Goal: Information Seeking & Learning: Learn about a topic

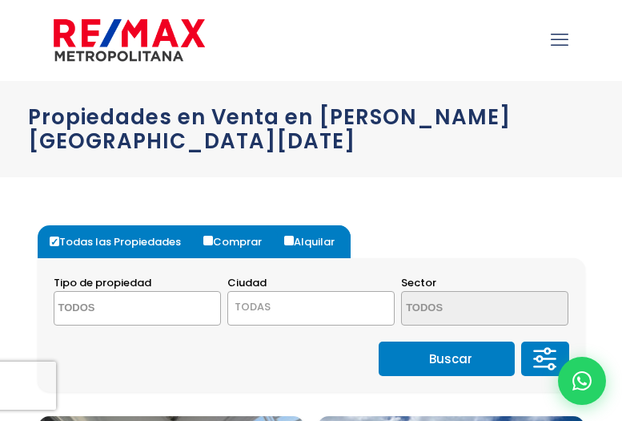
select select
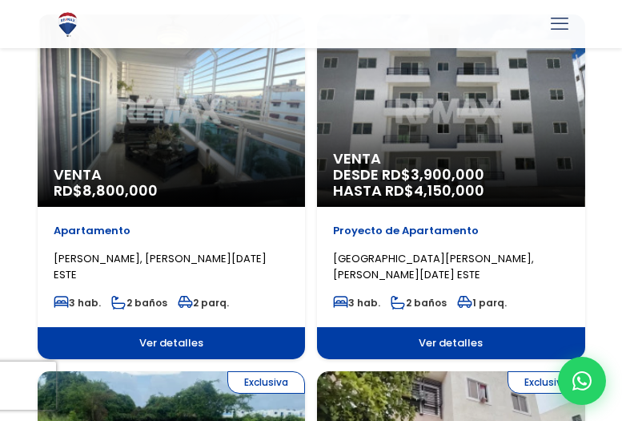
scroll to position [320, 0]
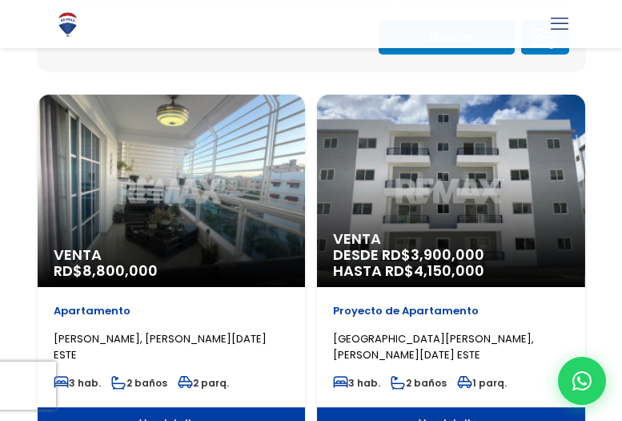
click at [413, 203] on div "Venta DESDE RD$ 3,900,000 HASTA RD$ 4,150,000" at bounding box center [451, 191] width 268 height 192
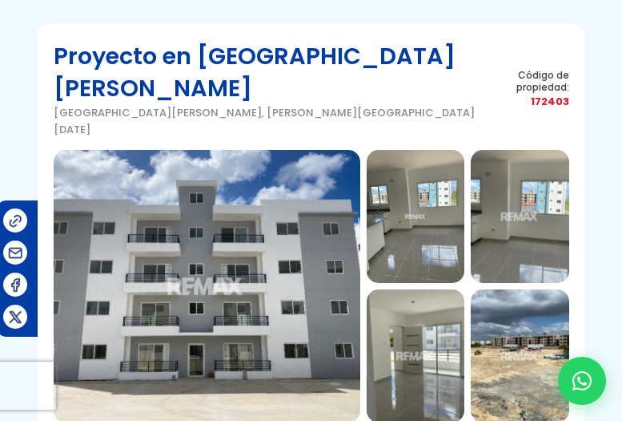
scroll to position [80, 0]
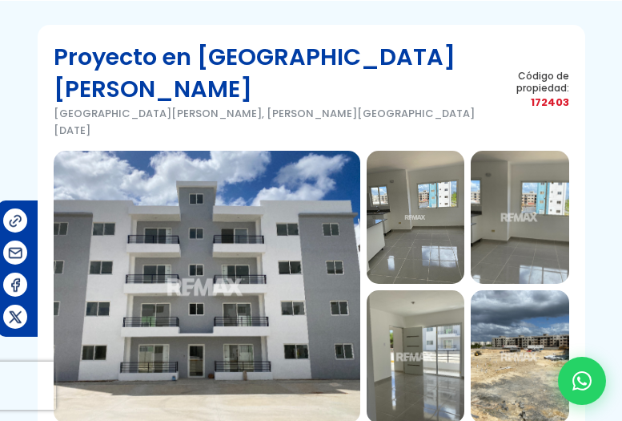
click at [221, 195] on img at bounding box center [207, 287] width 307 height 272
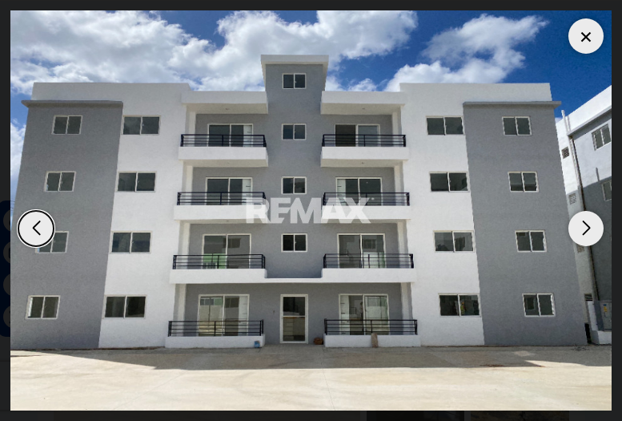
click at [586, 226] on div "Next slide" at bounding box center [586, 228] width 35 height 35
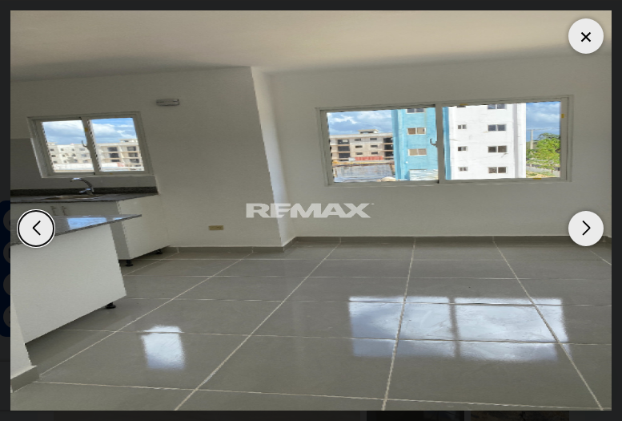
click at [586, 226] on div "Next slide" at bounding box center [586, 228] width 35 height 35
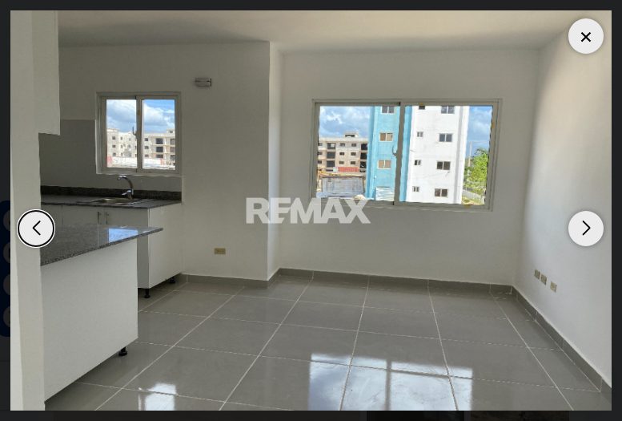
click at [586, 226] on div "Next slide" at bounding box center [586, 228] width 35 height 35
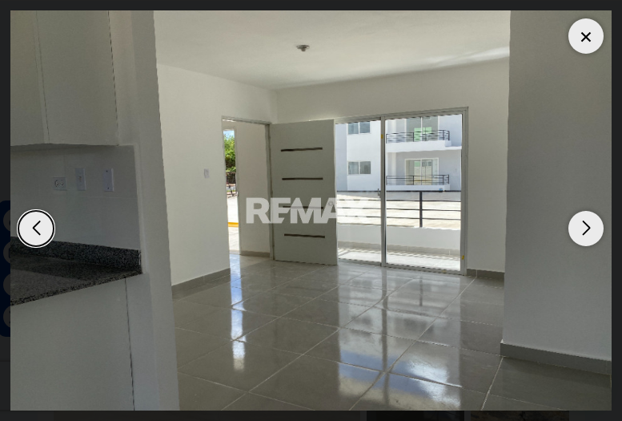
click at [586, 226] on div "Next slide" at bounding box center [586, 228] width 35 height 35
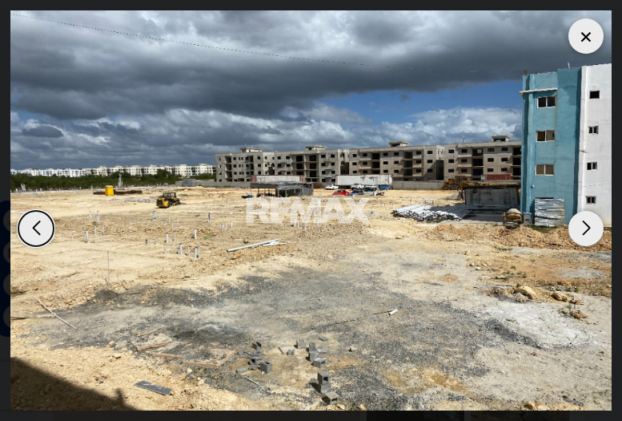
click at [586, 226] on div "Next slide" at bounding box center [586, 228] width 35 height 35
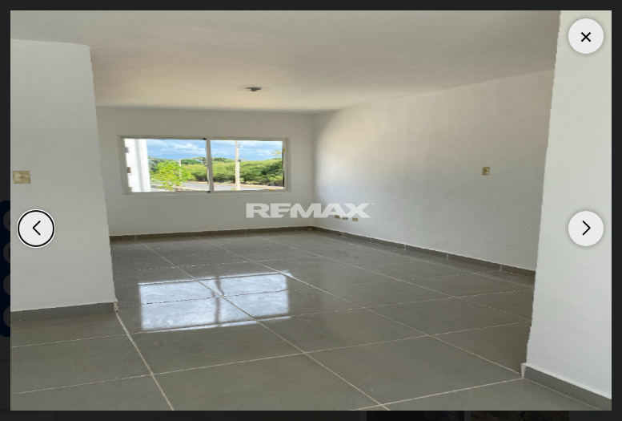
click at [586, 226] on div "Next slide" at bounding box center [586, 228] width 35 height 35
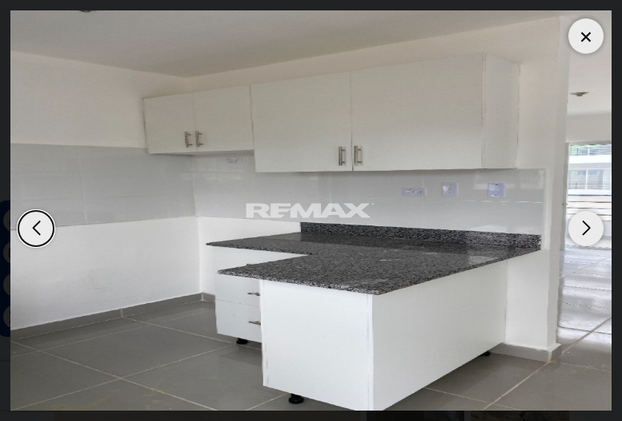
click at [586, 226] on div "Next slide" at bounding box center [586, 228] width 35 height 35
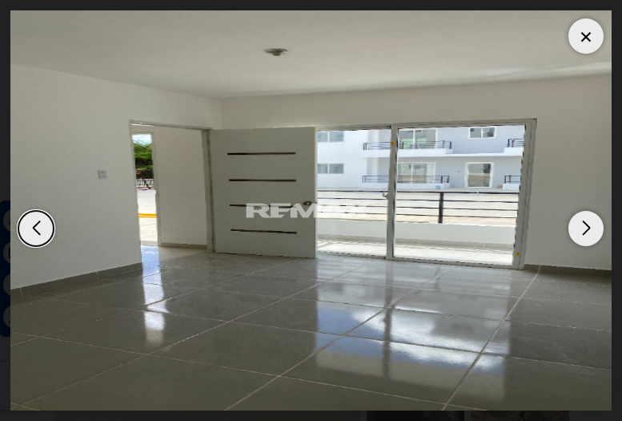
click at [586, 226] on div "Next slide" at bounding box center [586, 228] width 35 height 35
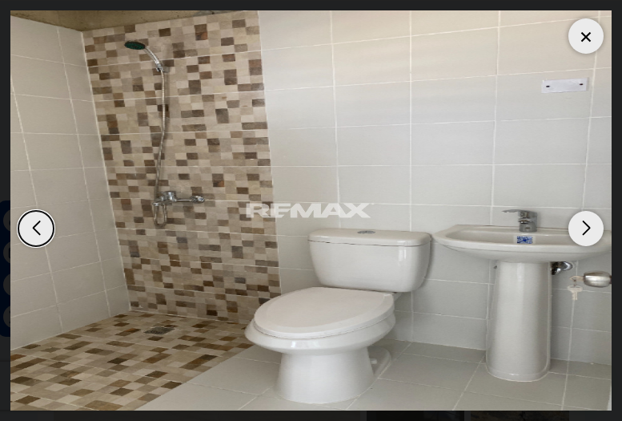
click at [586, 226] on div "Next slide" at bounding box center [586, 228] width 35 height 35
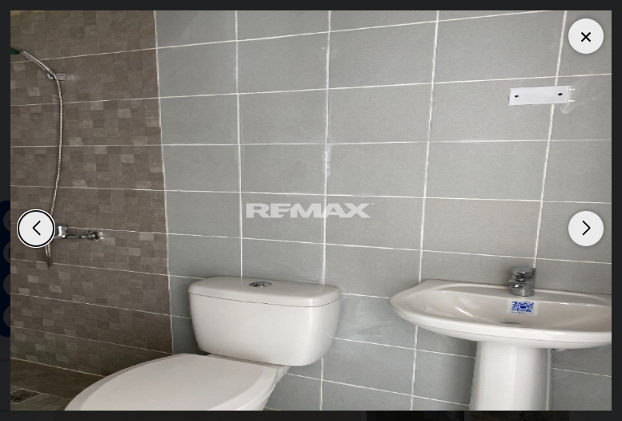
click at [586, 226] on div "Next slide" at bounding box center [586, 228] width 35 height 35
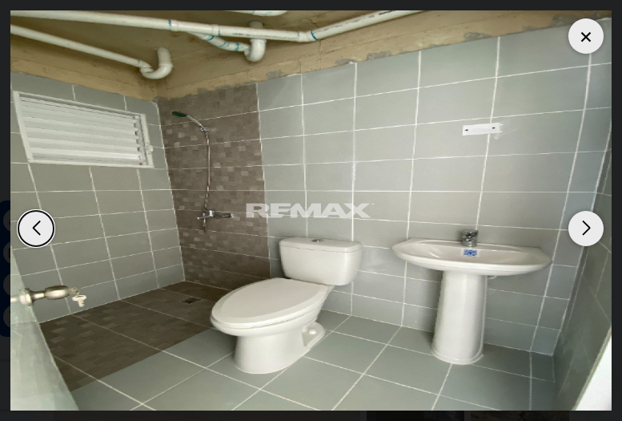
click at [586, 226] on div "Next slide" at bounding box center [586, 228] width 35 height 35
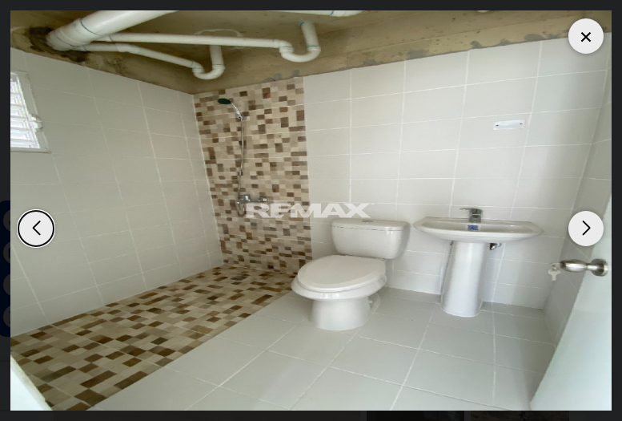
click at [586, 226] on div "Next slide" at bounding box center [586, 228] width 35 height 35
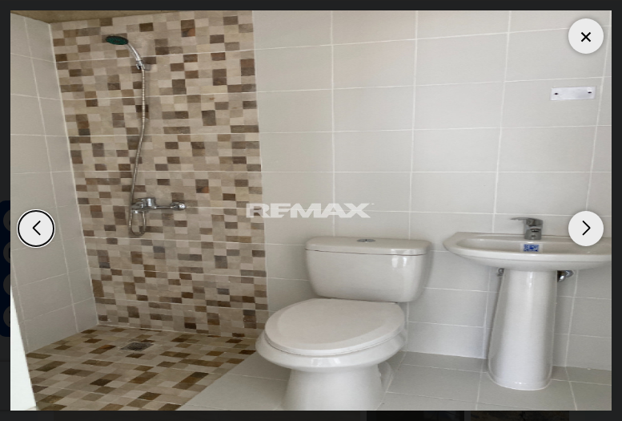
click at [586, 226] on div "Next slide" at bounding box center [586, 228] width 35 height 35
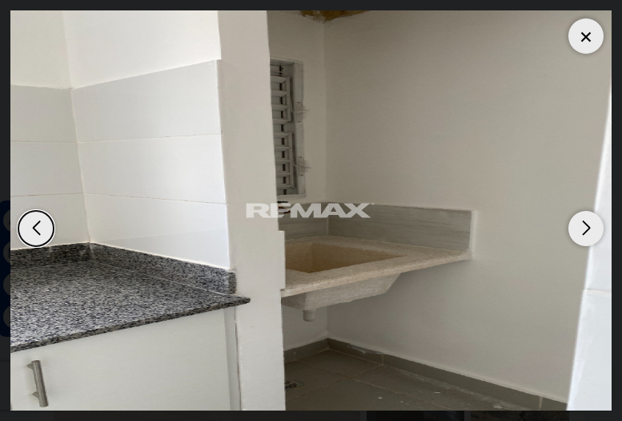
click at [586, 226] on div "Next slide" at bounding box center [586, 228] width 35 height 35
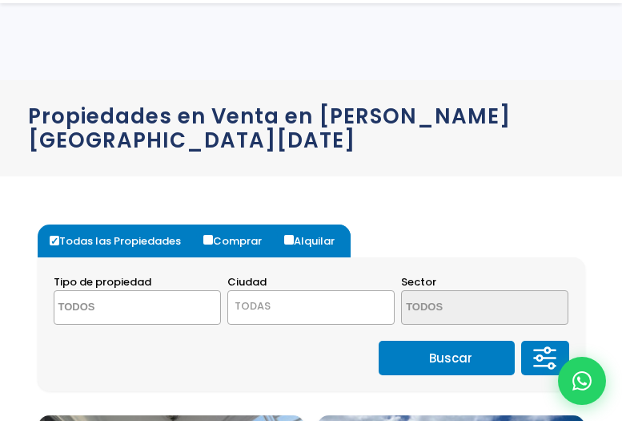
select select
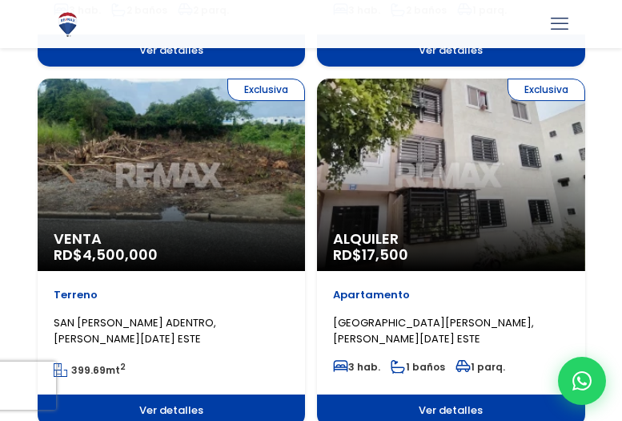
scroll to position [721, 0]
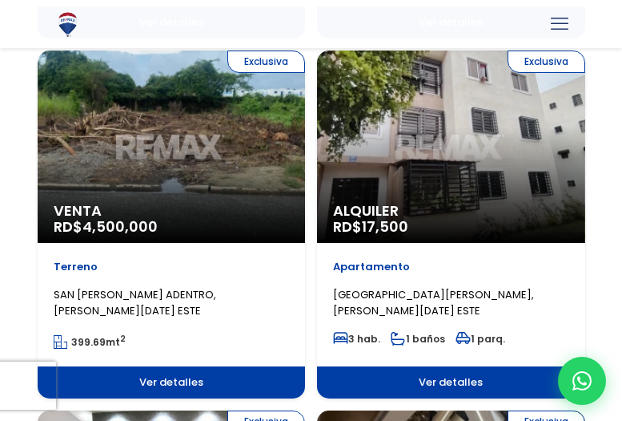
click at [219, 157] on div "Exclusiva Venta RD$ 4,500,000" at bounding box center [172, 146] width 268 height 192
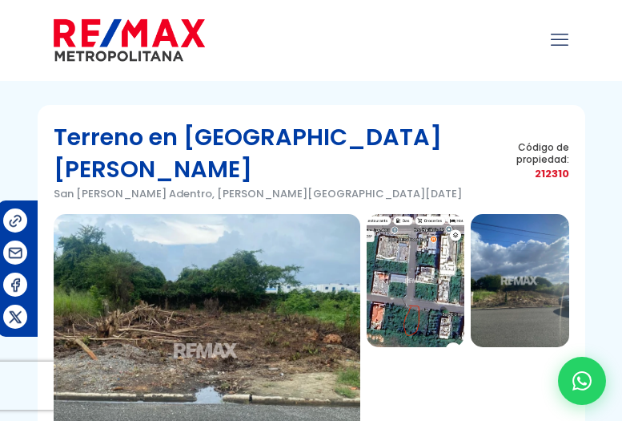
click at [248, 271] on img at bounding box center [207, 350] width 307 height 272
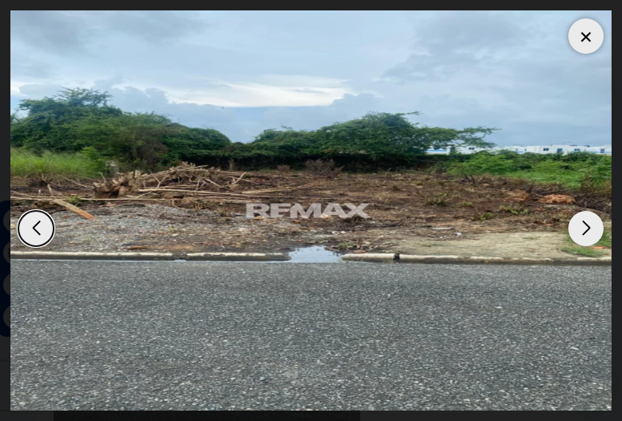
click at [590, 231] on div "Next slide" at bounding box center [586, 228] width 35 height 35
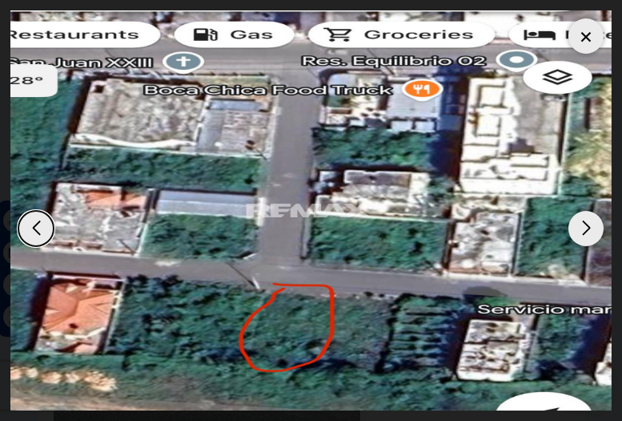
click at [590, 231] on div "Next slide" at bounding box center [586, 228] width 35 height 35
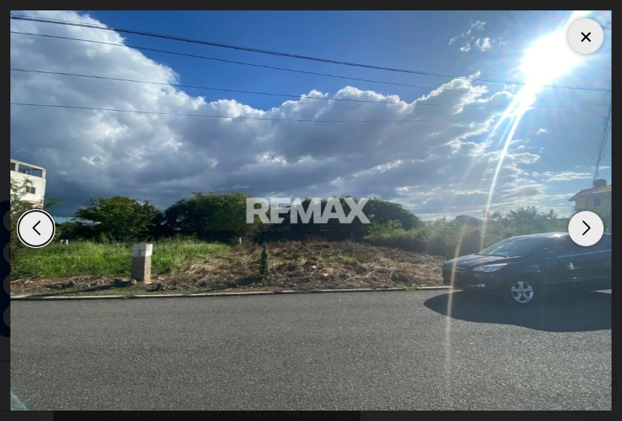
click at [590, 231] on div "Next slide" at bounding box center [586, 228] width 35 height 35
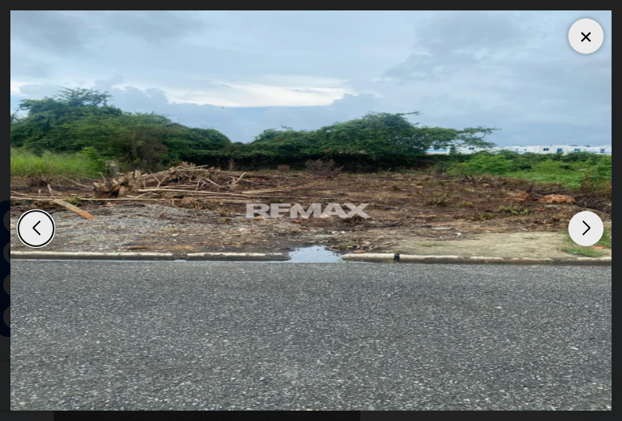
click at [590, 231] on div "Next slide" at bounding box center [586, 228] width 35 height 35
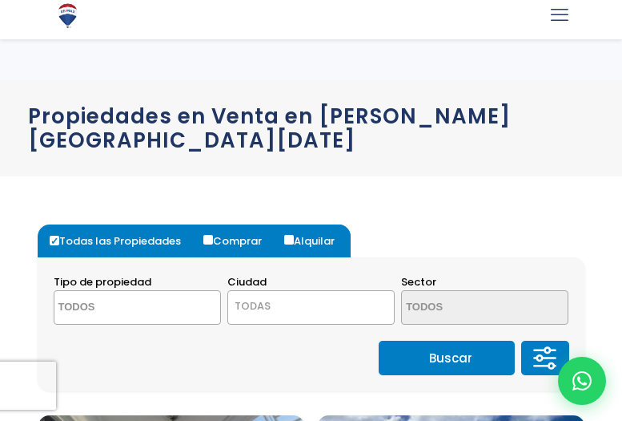
select select
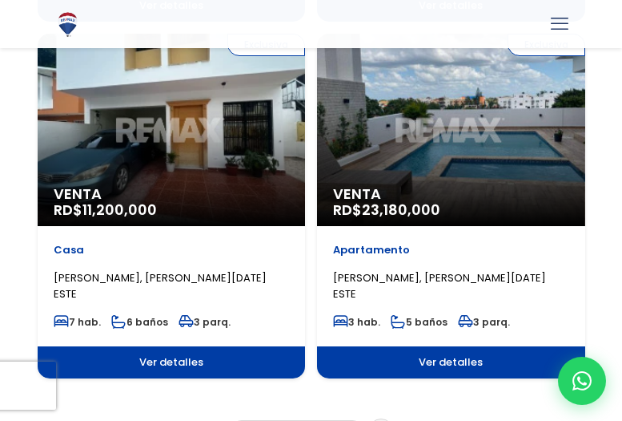
scroll to position [3044, 0]
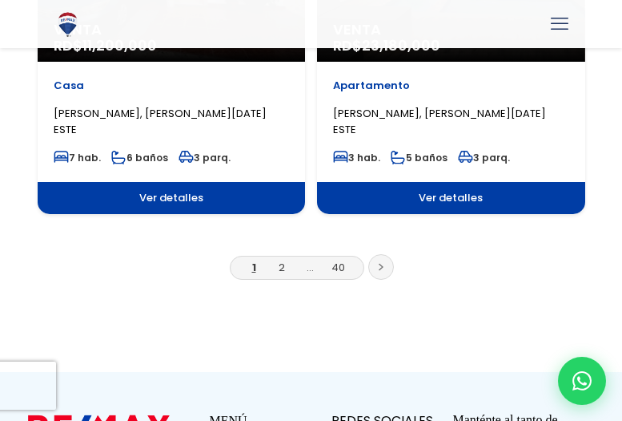
click at [389, 254] on link at bounding box center [381, 267] width 26 height 26
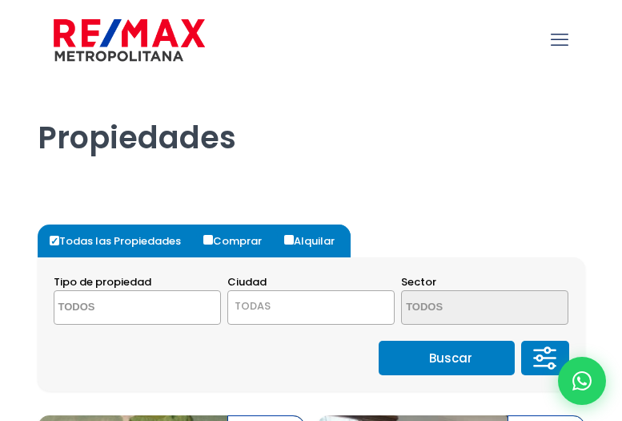
select select
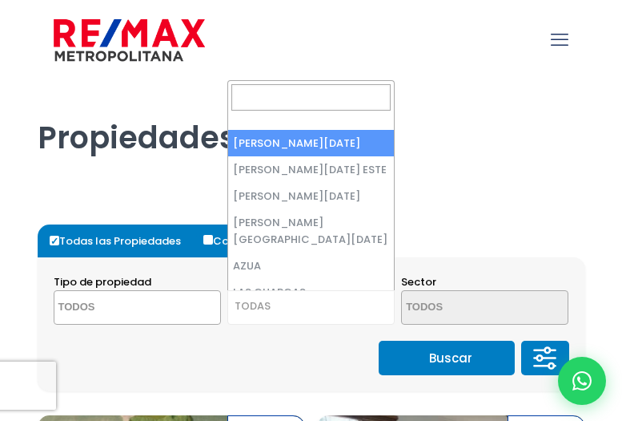
click at [376, 305] on span "TODAS" at bounding box center [311, 306] width 166 height 22
select select "1"
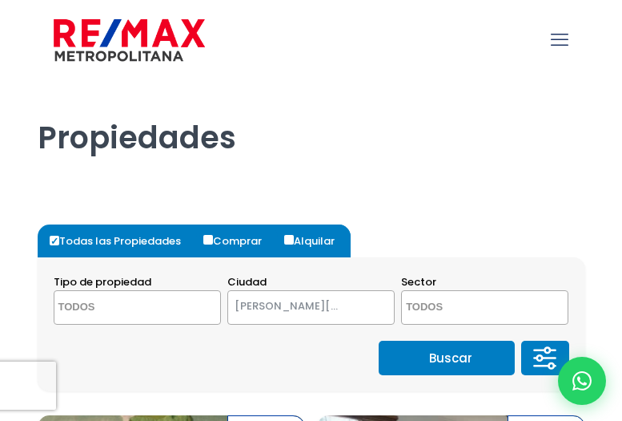
click at [554, 307] on span at bounding box center [484, 307] width 167 height 34
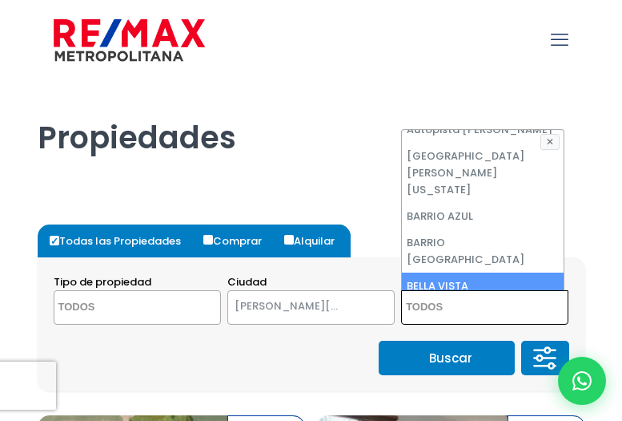
scroll to position [481, 0]
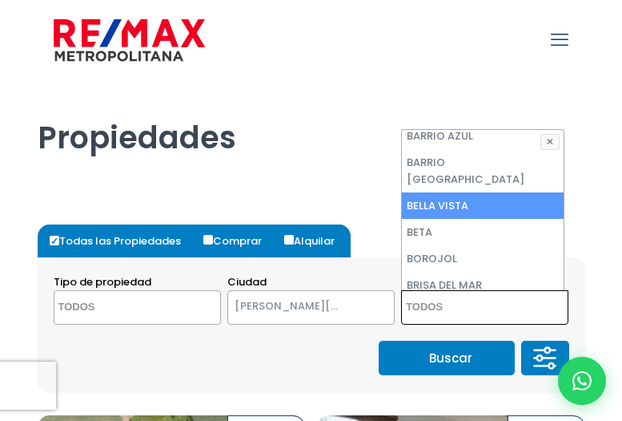
click at [453, 192] on li "BELLA VISTA" at bounding box center [483, 205] width 162 height 26
select select "150"
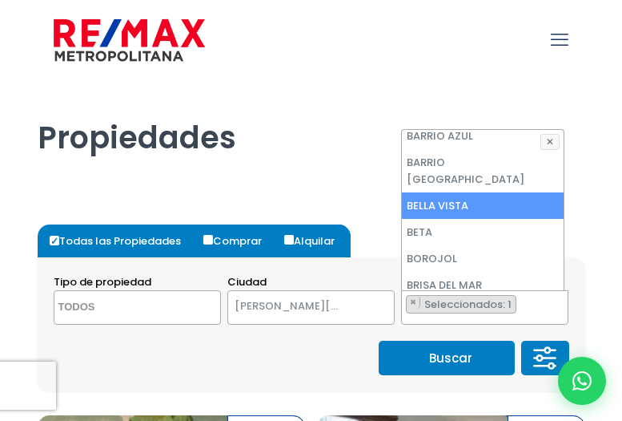
scroll to position [332, 0]
click at [461, 192] on li "BELLA VISTA" at bounding box center [483, 205] width 162 height 26
select select "150"
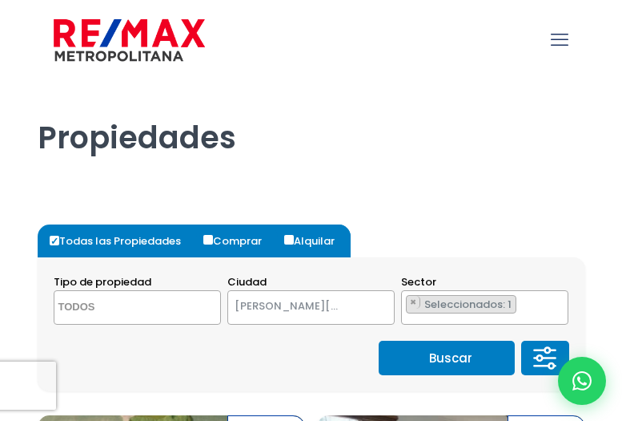
click at [451, 361] on button "Buscar" at bounding box center [447, 357] width 136 height 34
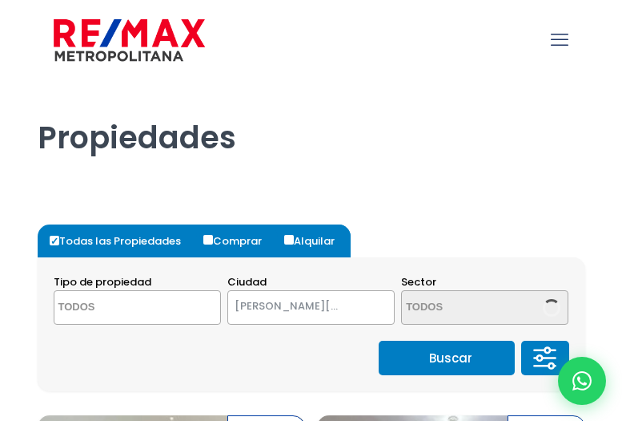
select select
select select "1"
select select "150"
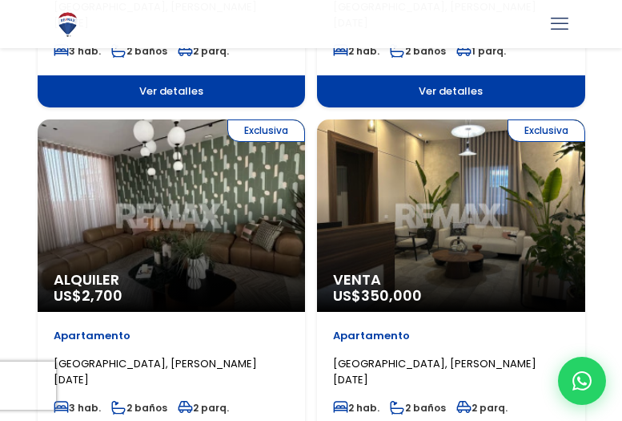
scroll to position [1362, 0]
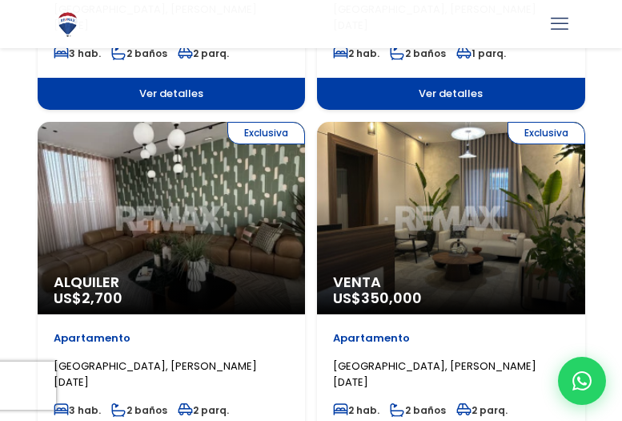
click at [464, 276] on span "Venta" at bounding box center [451, 282] width 236 height 16
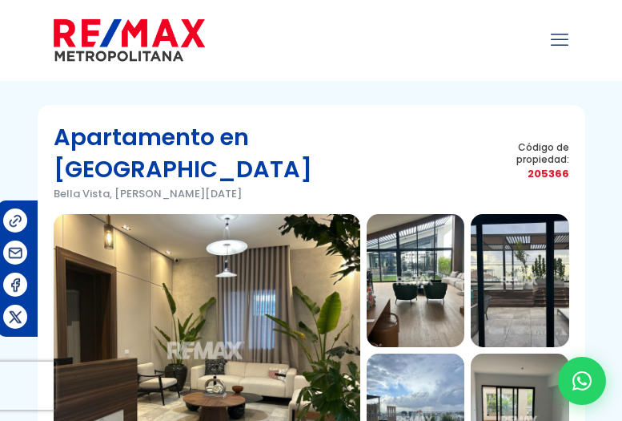
click at [246, 295] on img at bounding box center [207, 350] width 307 height 272
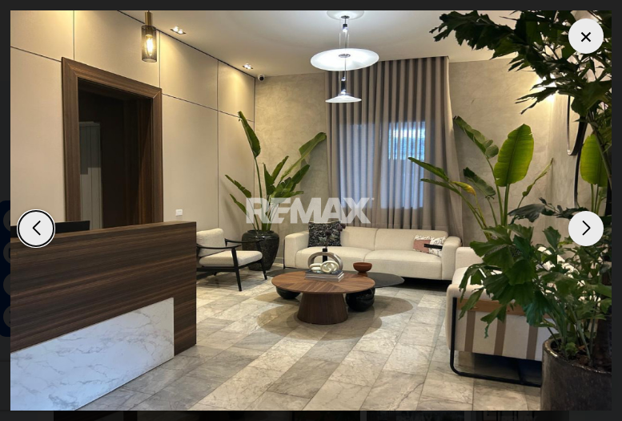
click at [587, 220] on div "Next slide" at bounding box center [586, 228] width 35 height 35
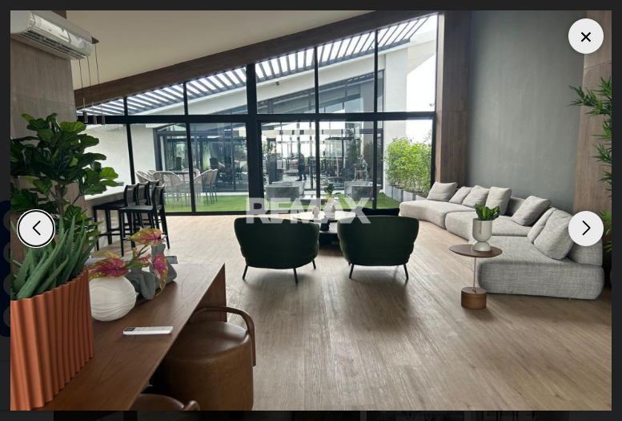
click at [587, 220] on div "Next slide" at bounding box center [586, 228] width 35 height 35
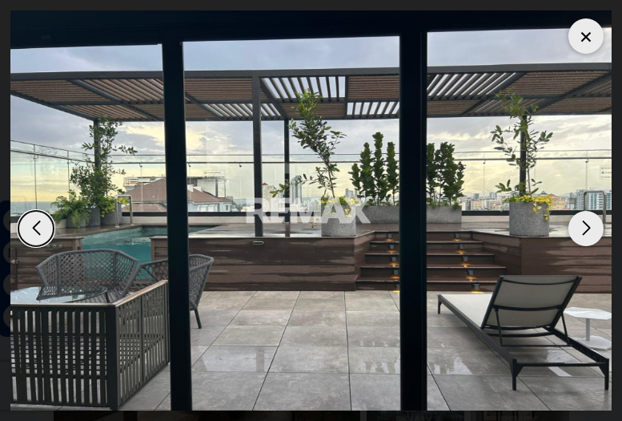
click at [587, 220] on div "Next slide" at bounding box center [586, 228] width 35 height 35
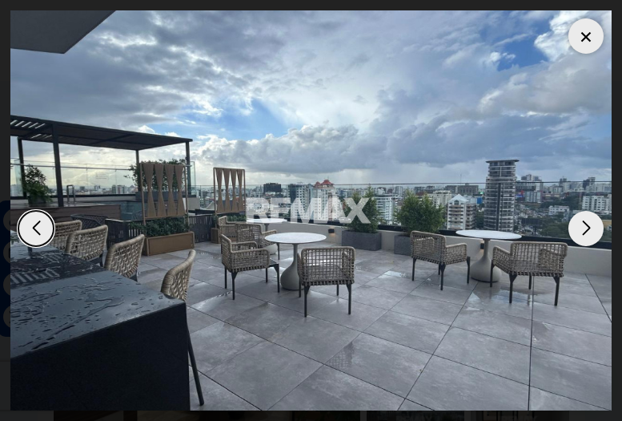
click at [587, 220] on div "Next slide" at bounding box center [586, 228] width 35 height 35
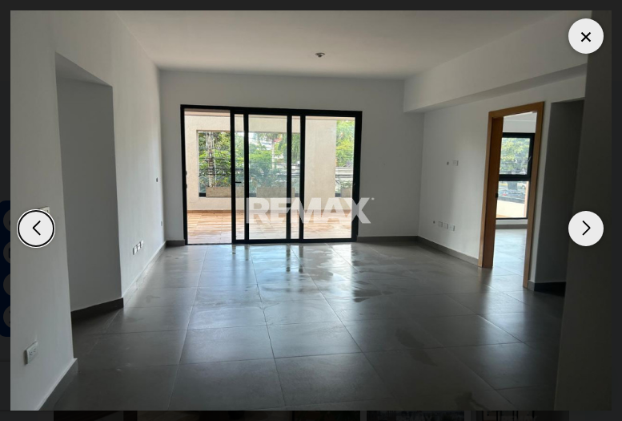
click at [587, 220] on div "Next slide" at bounding box center [586, 228] width 35 height 35
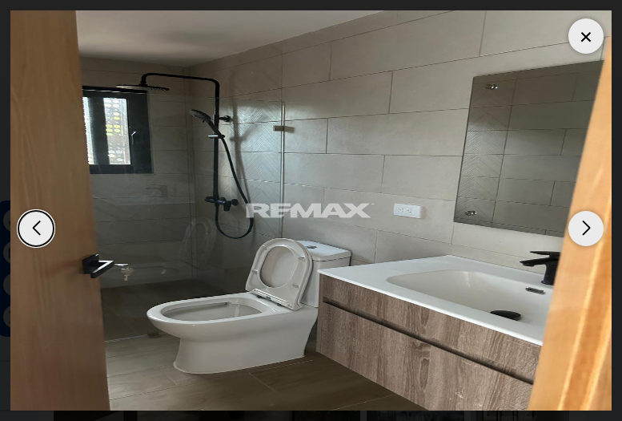
click at [587, 220] on div "Next slide" at bounding box center [586, 228] width 35 height 35
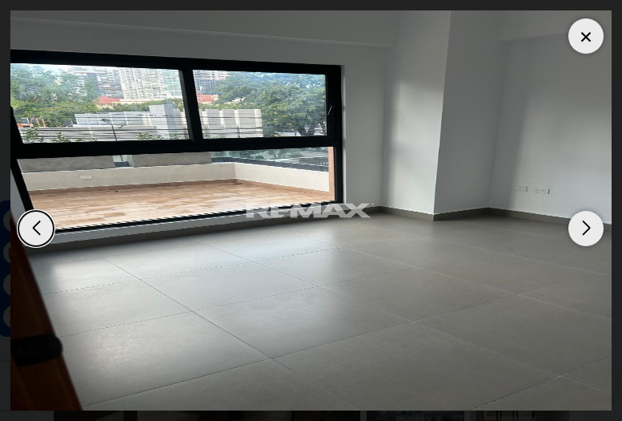
click at [587, 220] on div "Next slide" at bounding box center [586, 228] width 35 height 35
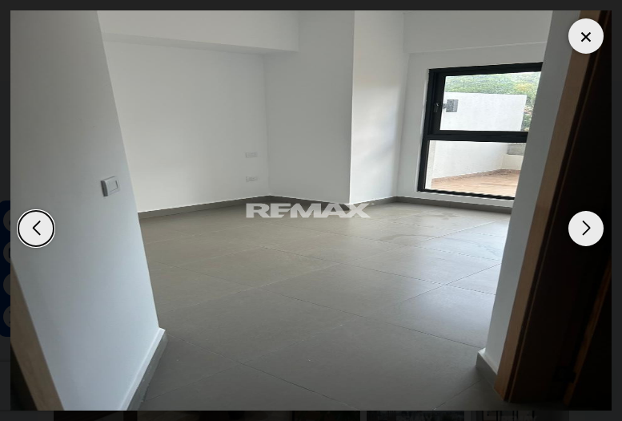
click at [587, 220] on div "Next slide" at bounding box center [586, 228] width 35 height 35
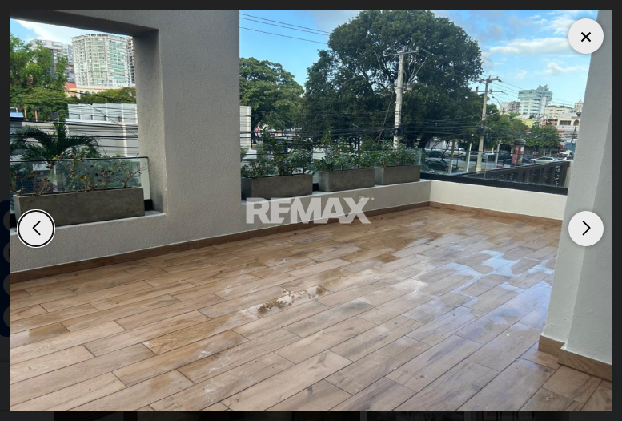
click at [587, 220] on div "Next slide" at bounding box center [586, 228] width 35 height 35
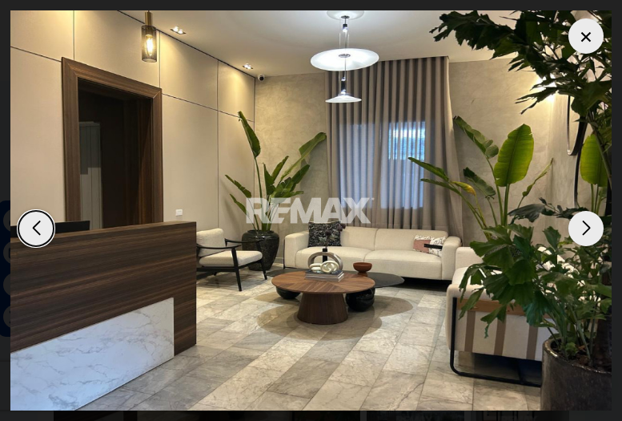
click at [587, 220] on div "Next slide" at bounding box center [586, 228] width 35 height 35
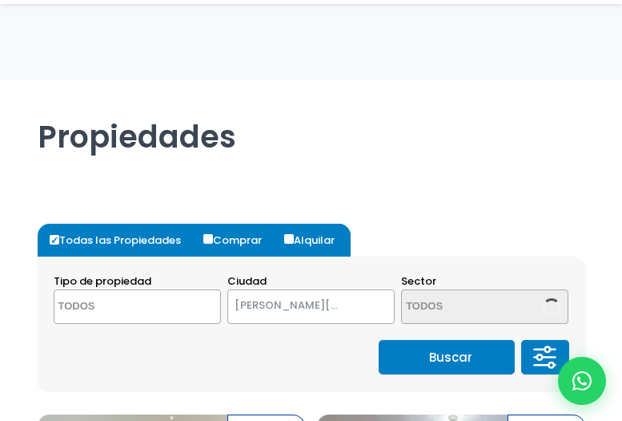
select select
select select "1"
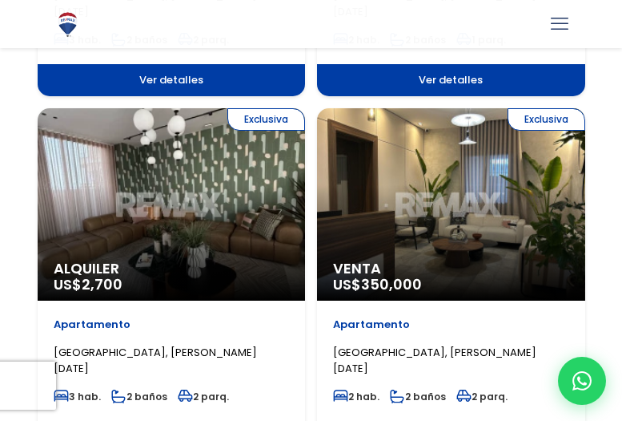
select select "150"
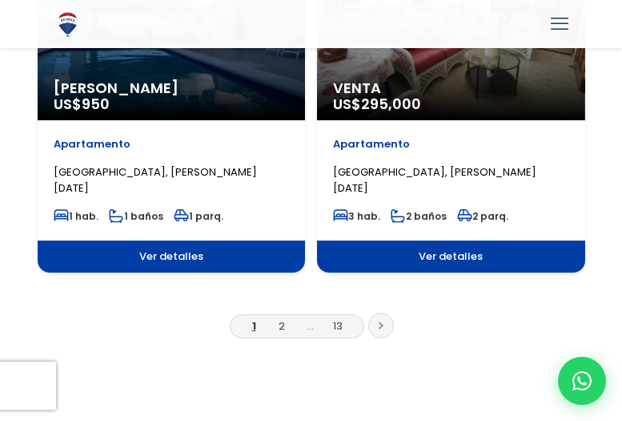
scroll to position [3124, 0]
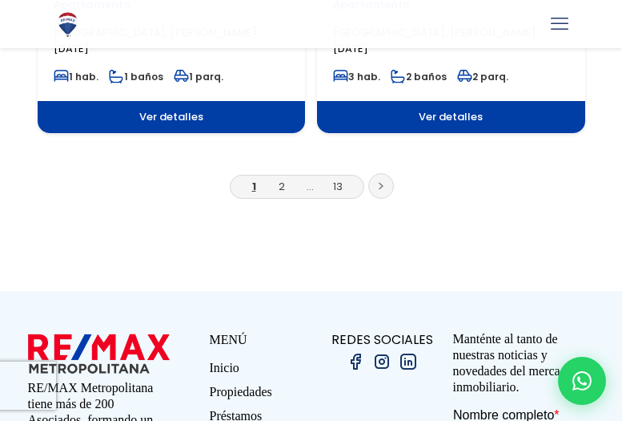
click at [379, 190] on link at bounding box center [381, 186] width 26 height 26
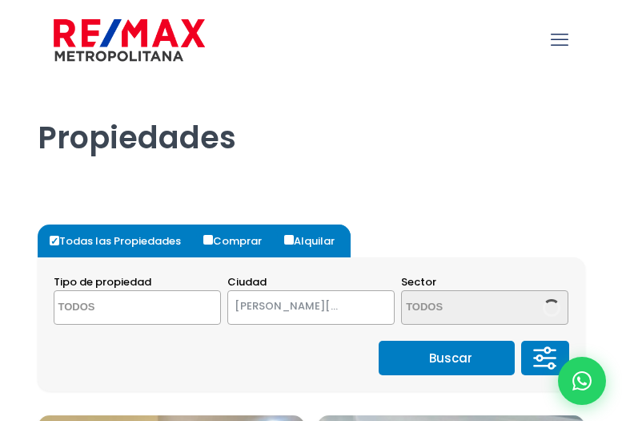
select select
select select "1"
select select "150"
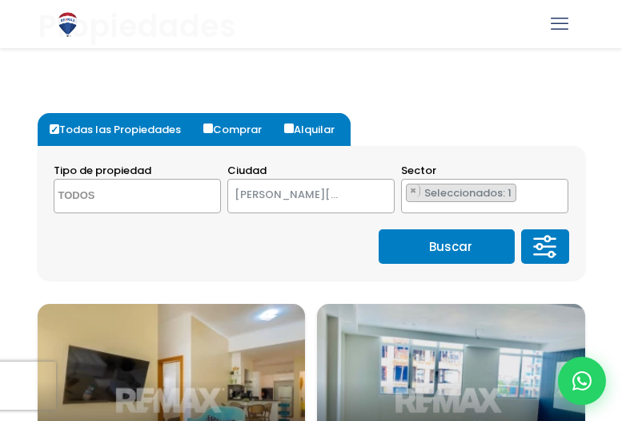
scroll to position [80, 0]
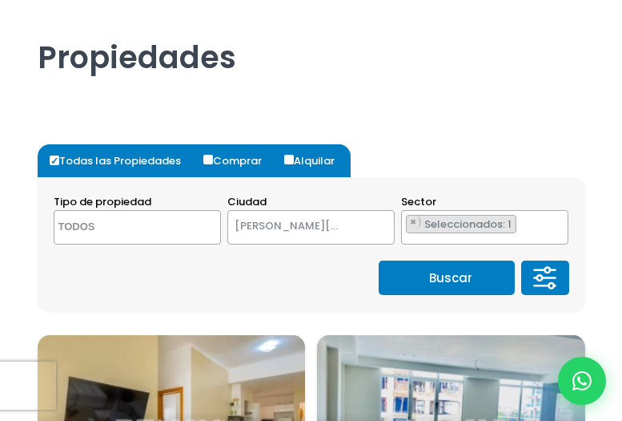
click at [209, 159] on input "Comprar" at bounding box center [208, 160] width 10 height 10
radio input "true"
click at [189, 228] on span at bounding box center [137, 227] width 167 height 34
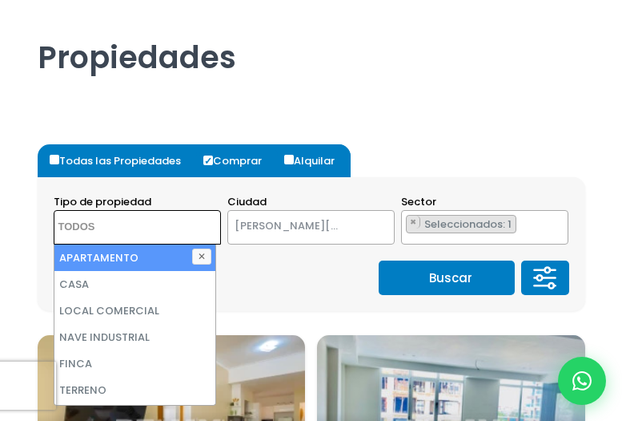
click at [152, 260] on li "APARTAMENTO" at bounding box center [135, 257] width 162 height 26
select select "apartment"
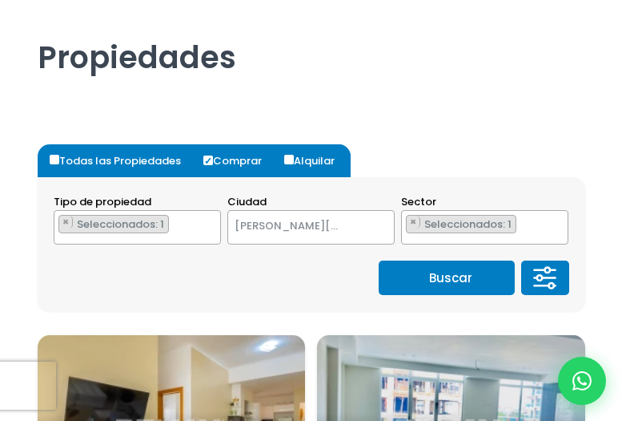
click at [434, 273] on button "Buscar" at bounding box center [447, 277] width 136 height 34
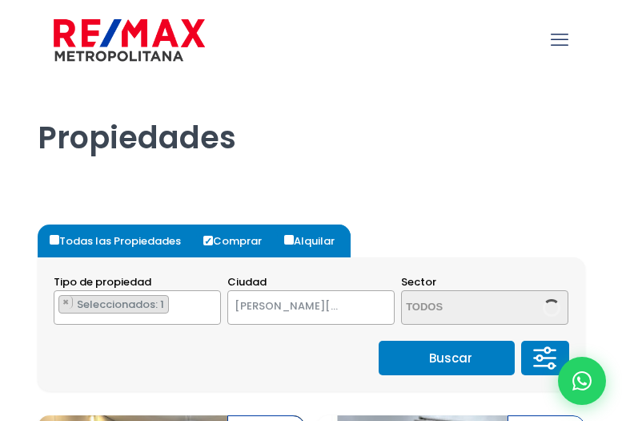
select select "1"
select select "150"
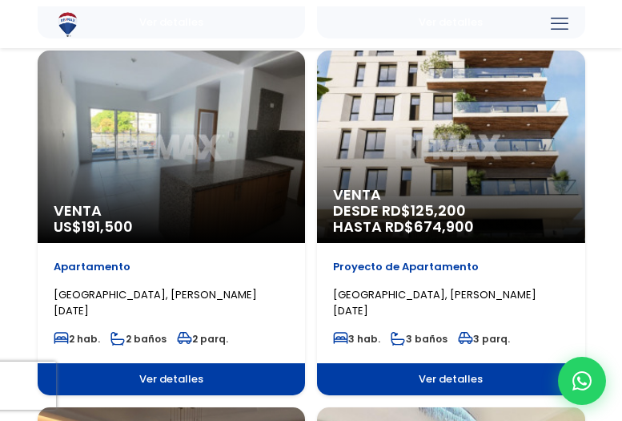
scroll to position [1762, 0]
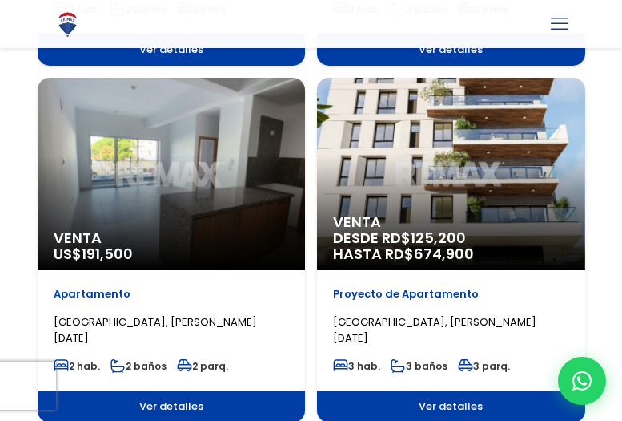
click at [425, 215] on span "Venta" at bounding box center [451, 222] width 236 height 16
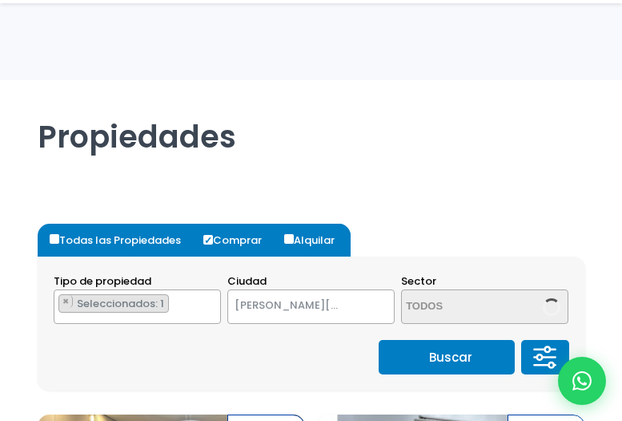
select select "1"
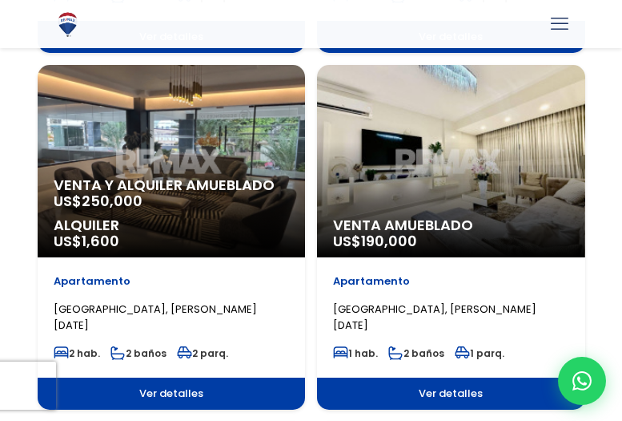
select select "150"
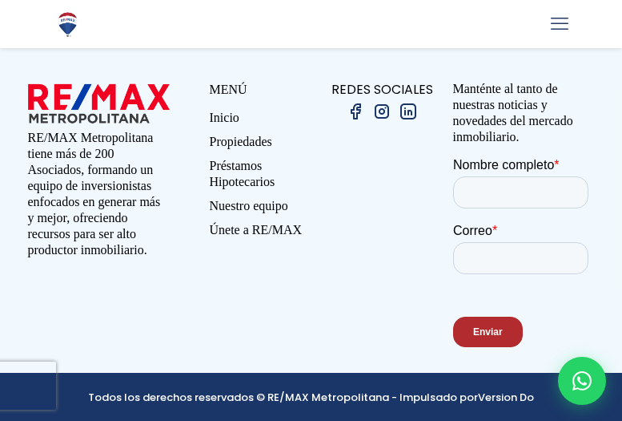
scroll to position [3376, 0]
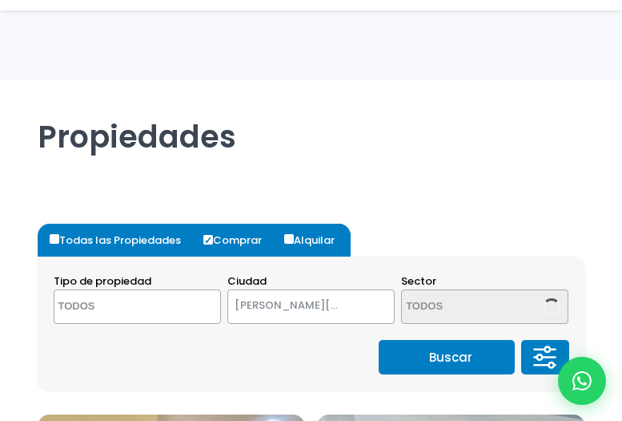
select select "1"
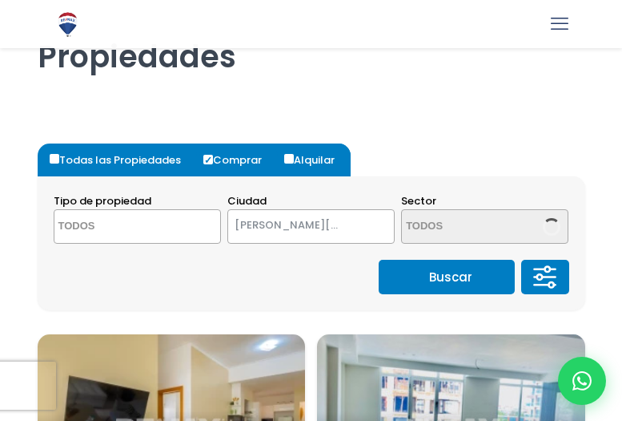
select select "150"
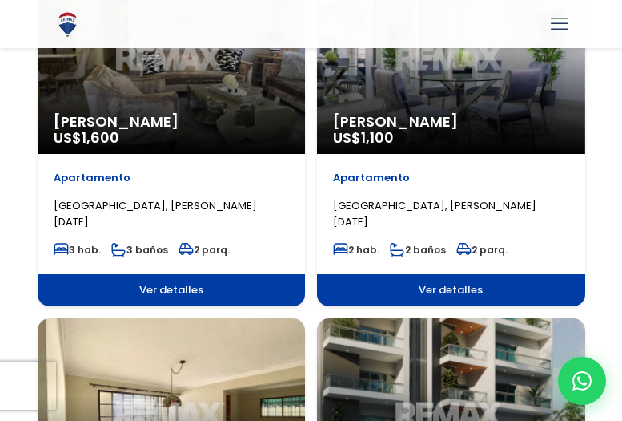
scroll to position [801, 0]
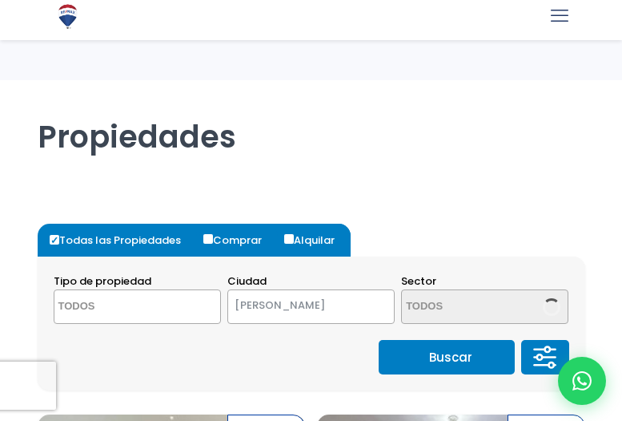
select select
select select "1"
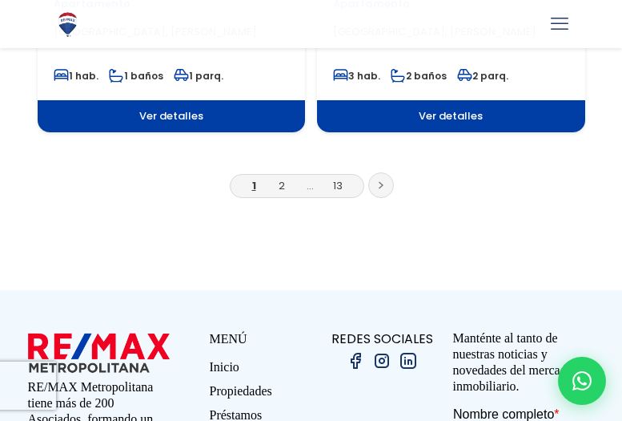
select select "150"
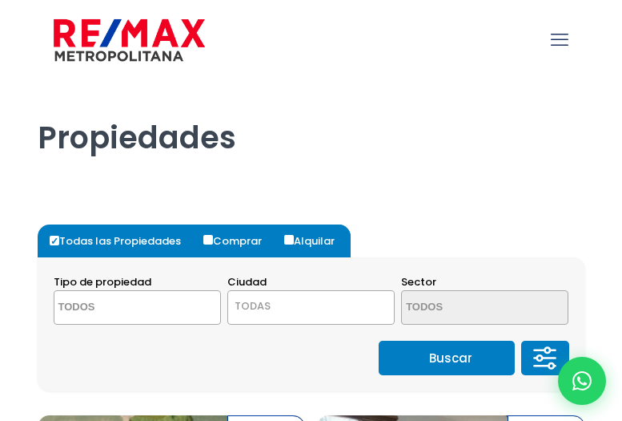
select select
select select "1"
click at [379, 308] on span "TODAS" at bounding box center [311, 306] width 166 height 22
click at [539, 316] on span at bounding box center [484, 307] width 167 height 34
click at [278, 305] on span "TODAS" at bounding box center [311, 306] width 166 height 22
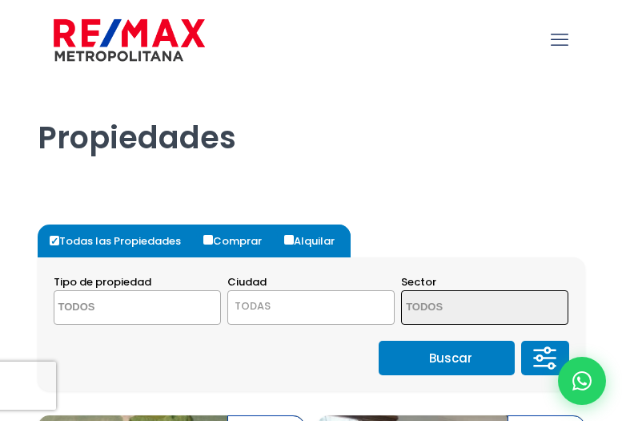
click at [188, 308] on span at bounding box center [137, 307] width 167 height 34
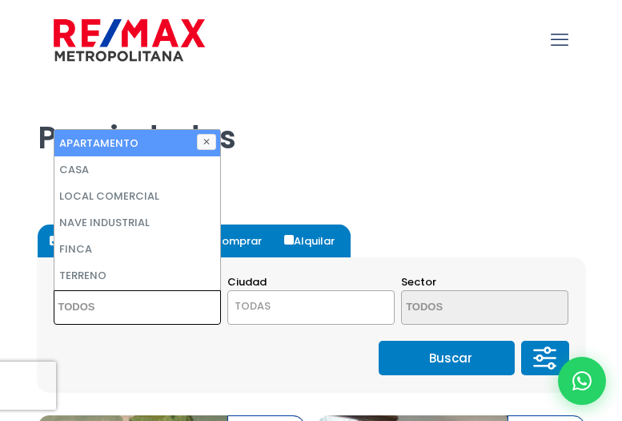
click at [118, 142] on li "APARTAMENTO" at bounding box center [137, 143] width 166 height 26
select select "apartment"
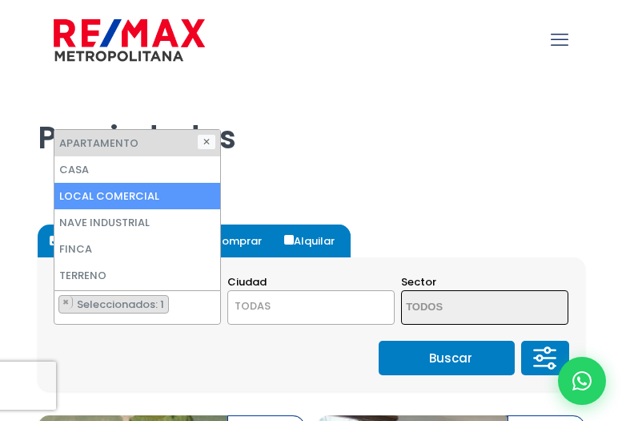
click at [431, 354] on button "Buscar" at bounding box center [447, 357] width 136 height 34
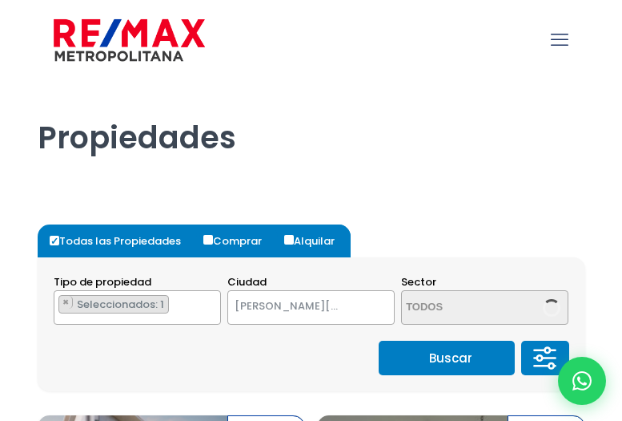
select select "1"
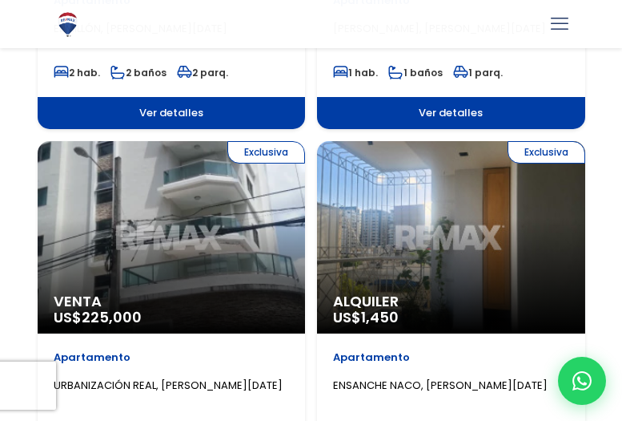
scroll to position [2403, 0]
